Goal: Task Accomplishment & Management: Complete application form

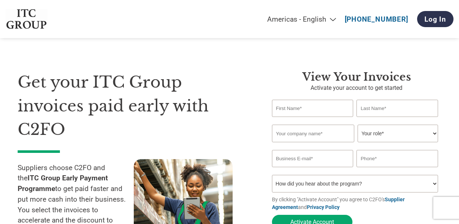
select select "en-[GEOGRAPHIC_DATA]"
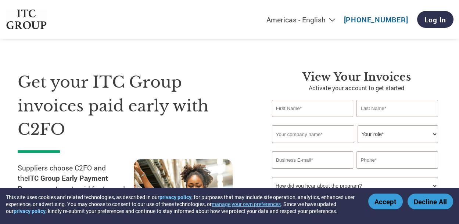
click at [335, 18] on select "Americas - English Américas - Español [GEOGRAPHIC_DATA] - Português [GEOGRAPHIC…" at bounding box center [255, 19] width 170 height 8
click at [323, 111] on input "text" at bounding box center [312, 108] width 81 height 17
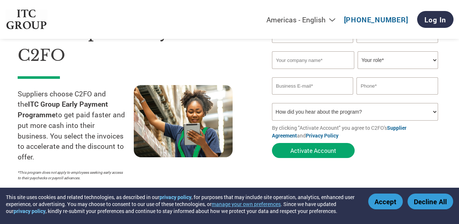
scroll to position [100, 0]
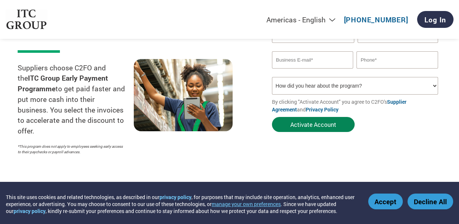
click at [313, 126] on button "Activate Account" at bounding box center [313, 124] width 83 height 15
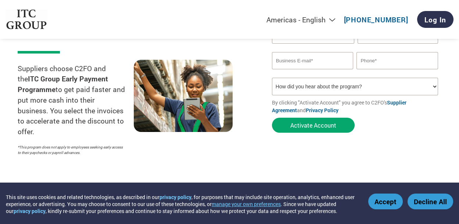
scroll to position [0, 0]
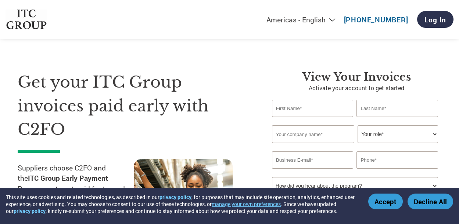
click at [313, 105] on input "text" at bounding box center [312, 108] width 81 height 17
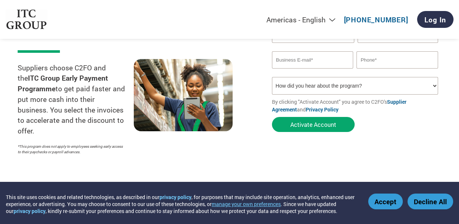
scroll to position [33, 0]
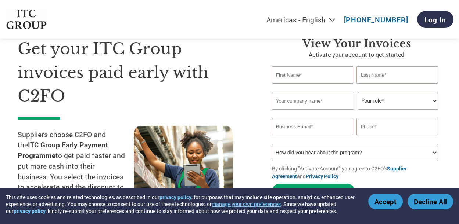
click at [304, 127] on input "email" at bounding box center [312, 126] width 81 height 17
click at [283, 72] on input "text" at bounding box center [312, 74] width 81 height 17
click at [343, 74] on input "HIGRID IMAGING SOLUTIONS PVT LTD" at bounding box center [312, 74] width 81 height 17
click at [346, 74] on input "HIGRID IMAGING SOLUTIONS PVT LTD" at bounding box center [312, 74] width 81 height 17
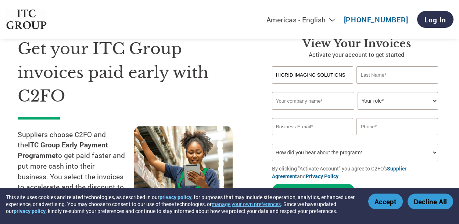
drag, startPoint x: 347, startPoint y: 75, endPoint x: 236, endPoint y: 81, distance: 111.1
click at [236, 80] on div "Get your ITC Group invoices paid early with C2FO Suppliers choose C2FO and the …" at bounding box center [229, 117] width 423 height 218
type input "[PERSON_NAME]"
type input "HIGRID IMAGING SOLUTIONS PVT LTD"
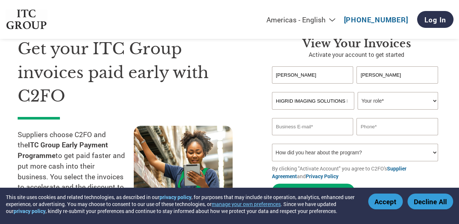
click at [311, 99] on input "HIGRID IMAGING SOLUTIONS PVT LTD" at bounding box center [313, 101] width 82 height 18
click at [433, 101] on select "Your role* CFO Controller Credit Manager Finance Director Treasurer CEO Preside…" at bounding box center [397, 101] width 80 height 18
select select "OWNER_FOUNDER"
click at [357, 92] on select "Your role* CFO Controller Credit Manager Finance Director Treasurer CEO Preside…" at bounding box center [397, 101] width 80 height 18
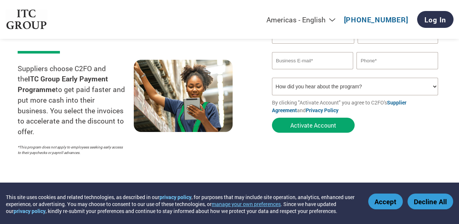
scroll to position [100, 0]
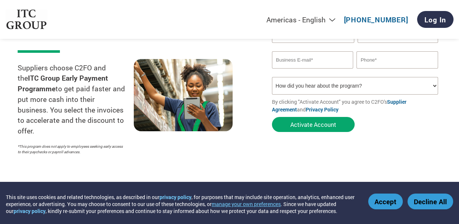
click at [318, 62] on input "email" at bounding box center [312, 59] width 81 height 17
type input "[PERSON_NAME][EMAIL_ADDRESS][DOMAIN_NAME]"
type input "08041246126"
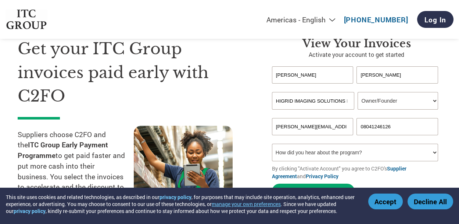
scroll to position [33, 0]
click at [395, 127] on input "08041246126" at bounding box center [396, 126] width 81 height 17
drag, startPoint x: 395, startPoint y: 127, endPoint x: 345, endPoint y: 129, distance: 50.0
click at [345, 129] on div "[PERSON_NAME][EMAIL_ADDRESS][DOMAIN_NAME] 08041246126" at bounding box center [356, 126] width 169 height 17
click at [381, 124] on input "text" at bounding box center [396, 126] width 81 height 17
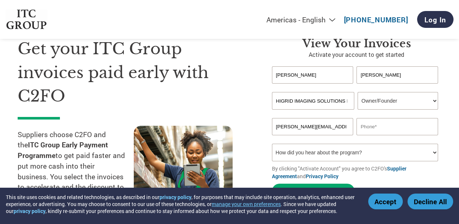
type input "09845711998"
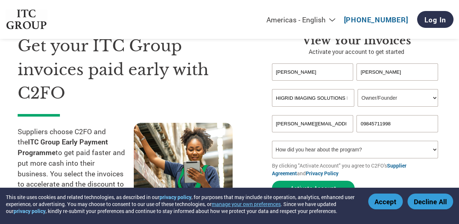
scroll to position [100, 0]
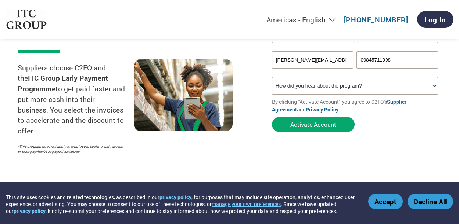
click at [432, 84] on select "How did you hear about the program? Received a letter Email Social Media Online…" at bounding box center [355, 86] width 166 height 18
select select "Email"
click at [272, 77] on select "How did you hear about the program? Received a letter Email Social Media Online…" at bounding box center [355, 86] width 166 height 18
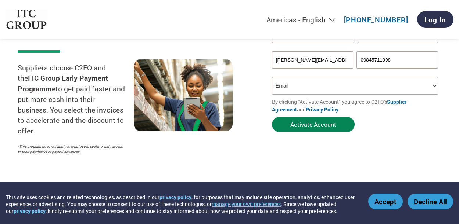
click at [315, 123] on button "Activate Account" at bounding box center [313, 124] width 83 height 15
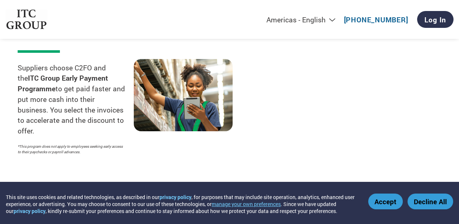
select select "en-[GEOGRAPHIC_DATA]"
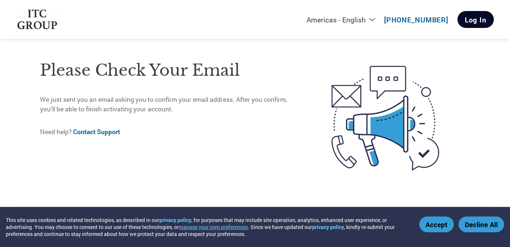
click at [458, 17] on link "Log In" at bounding box center [475, 19] width 36 height 17
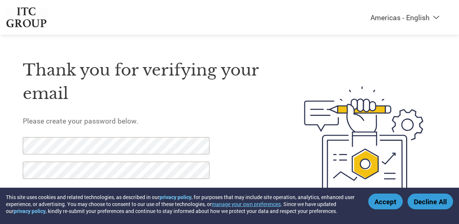
select select "en-[GEOGRAPHIC_DATA]"
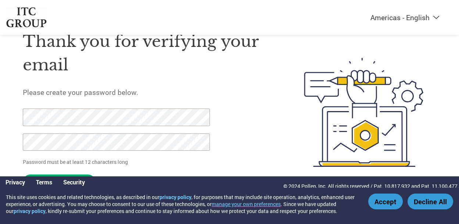
click at [209, 160] on p "Password must be at least 12 characters long" at bounding box center [117, 162] width 188 height 8
click at [425, 202] on button "Decline All" at bounding box center [430, 202] width 46 height 16
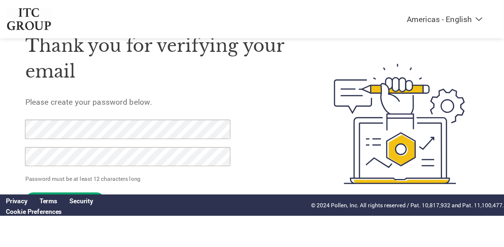
scroll to position [14, 0]
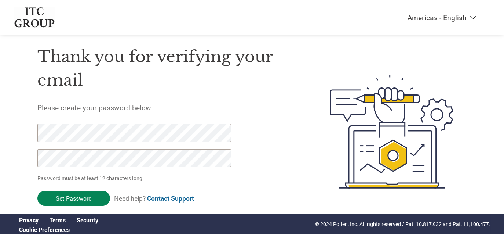
click at [78, 196] on input "Set Password" at bounding box center [73, 198] width 73 height 15
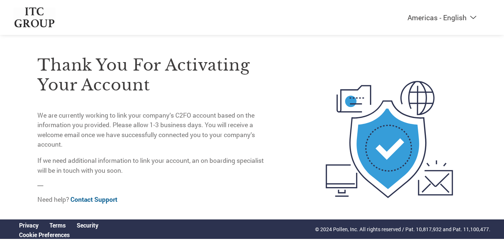
scroll to position [0, 0]
